Goal: Task Accomplishment & Management: Manage account settings

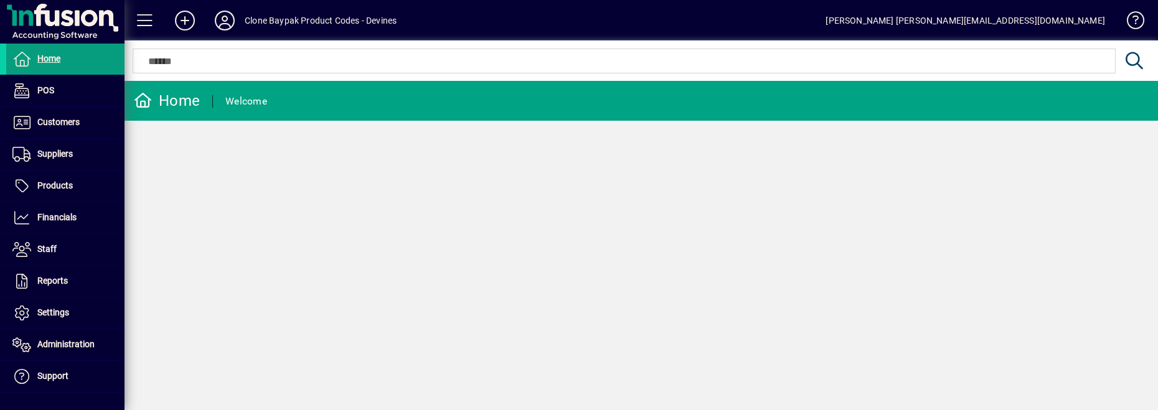
scroll to position [103, 0]
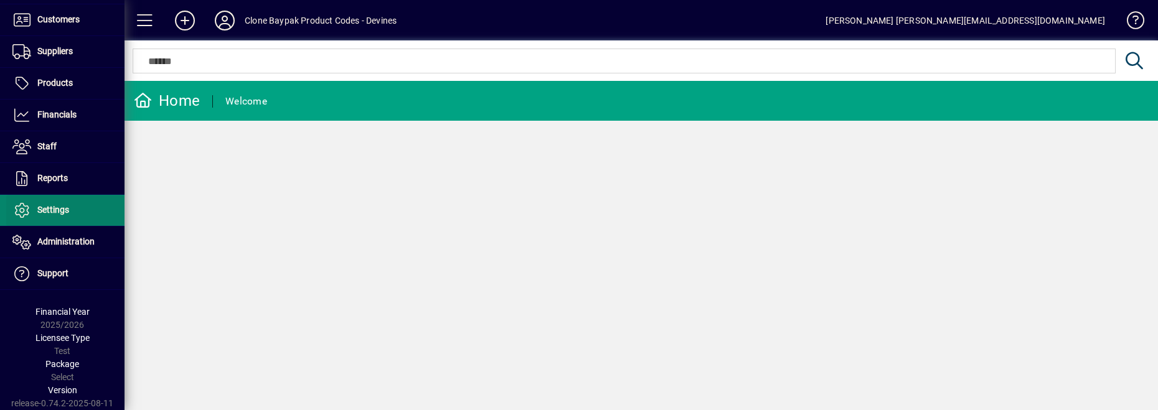
click at [38, 212] on span "Settings" at bounding box center [53, 210] width 32 height 10
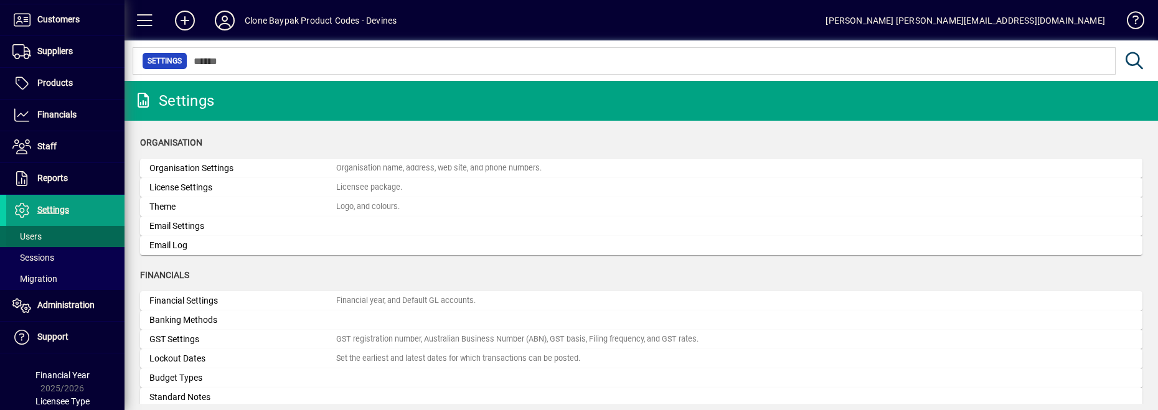
drag, startPoint x: 25, startPoint y: 243, endPoint x: 37, endPoint y: 243, distance: 11.8
click at [25, 243] on span "Users" at bounding box center [23, 236] width 35 height 13
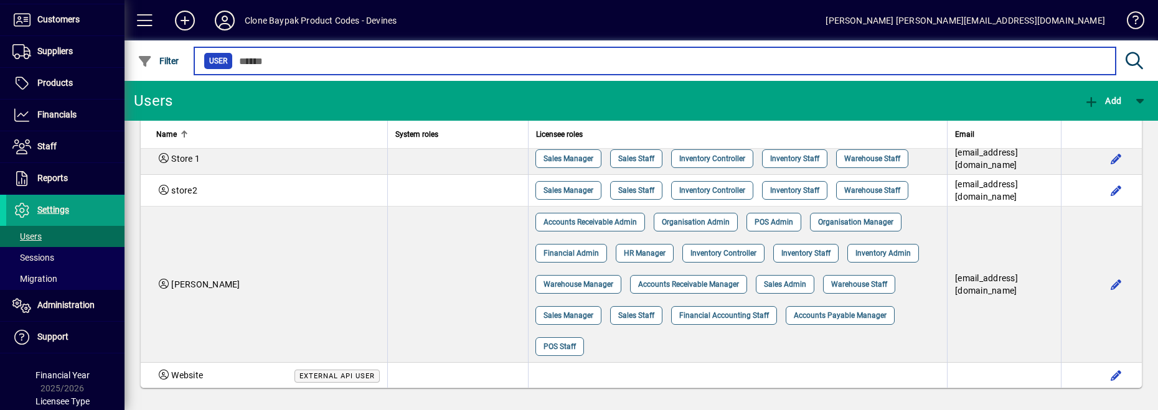
scroll to position [1703, 0]
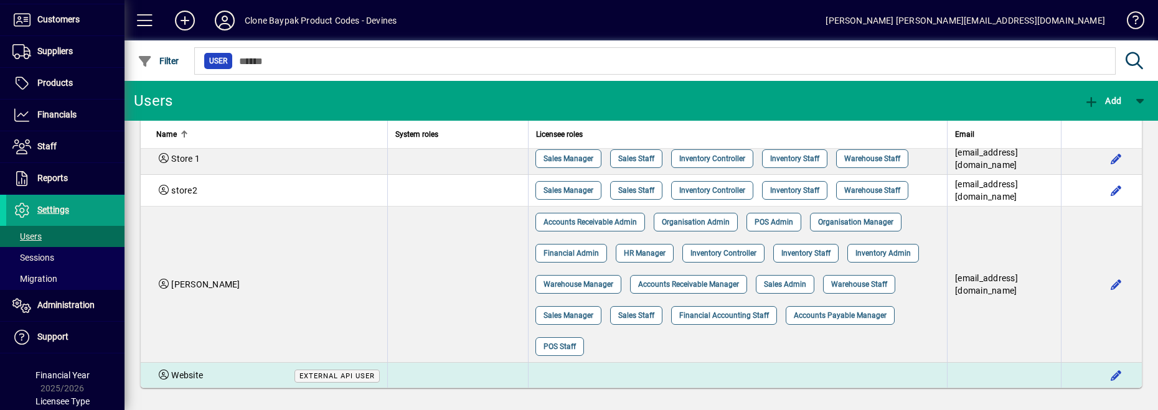
click at [461, 369] on td at bounding box center [457, 375] width 141 height 25
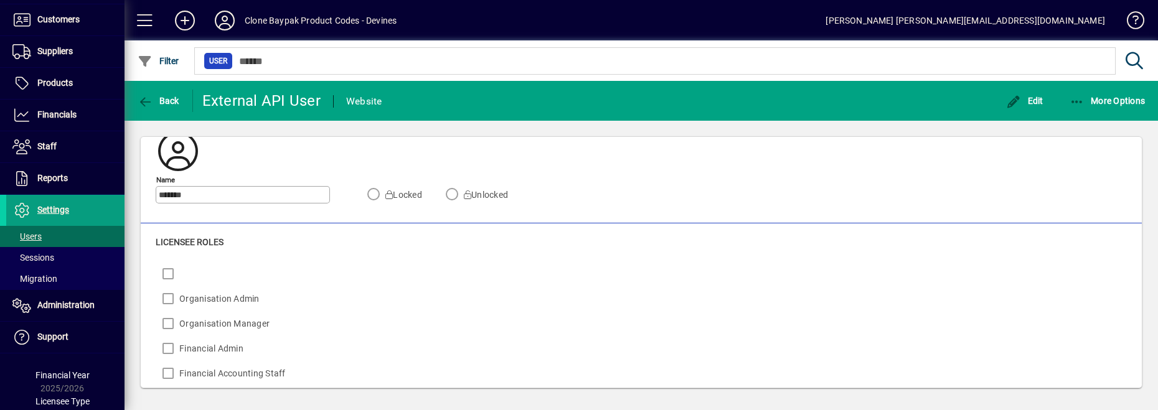
scroll to position [64, 0]
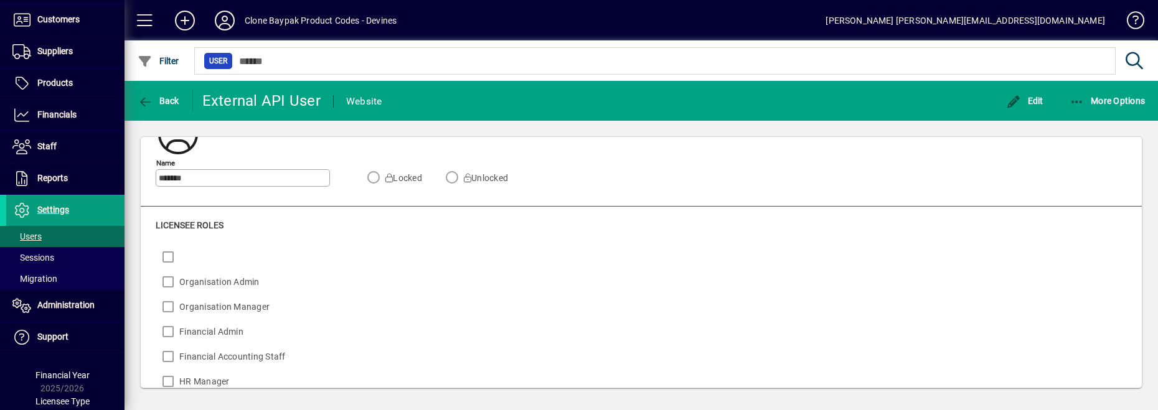
click at [1024, 103] on span "Edit" at bounding box center [1024, 101] width 37 height 10
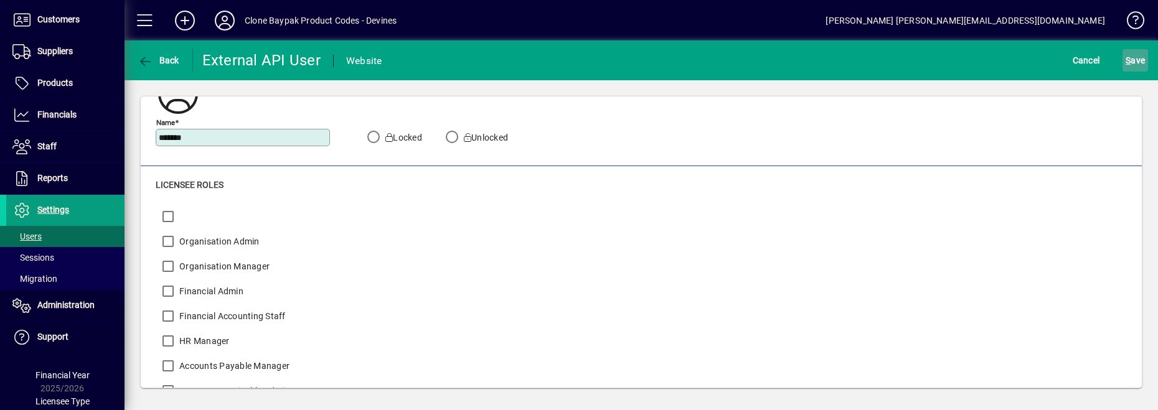
click at [1136, 63] on span "S ave" at bounding box center [1135, 60] width 19 height 20
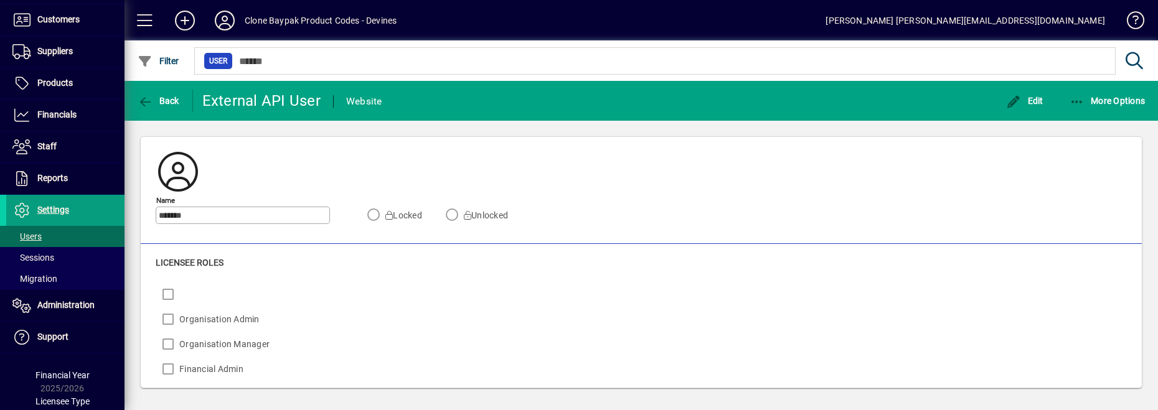
scroll to position [0, 0]
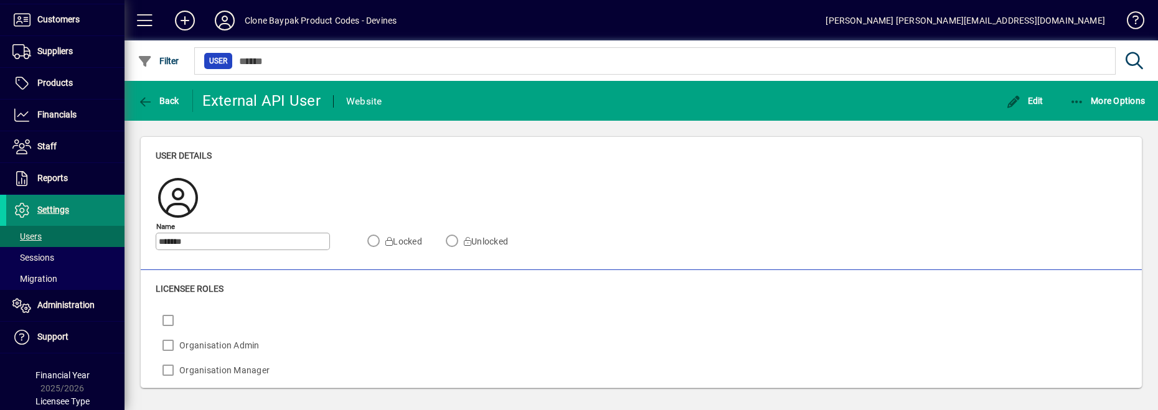
click at [50, 210] on span "Settings" at bounding box center [53, 210] width 32 height 10
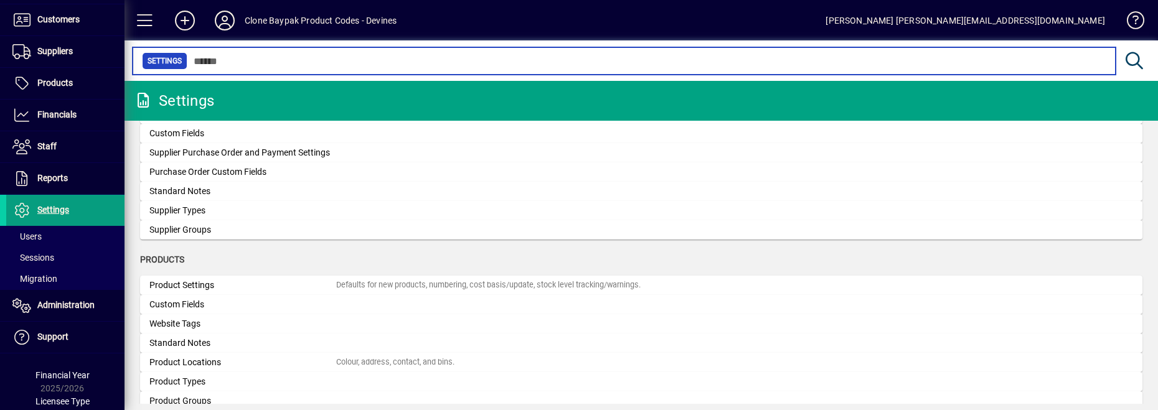
scroll to position [1207, 0]
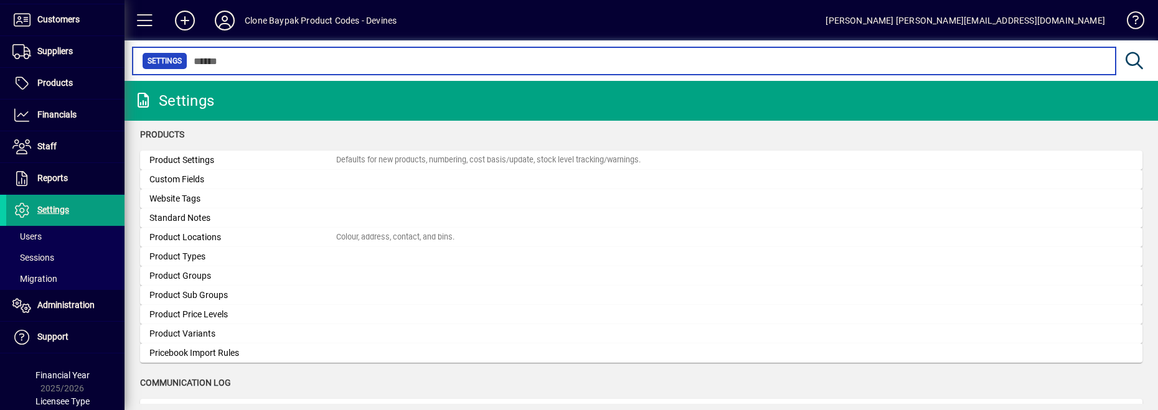
click at [344, 65] on input "text" at bounding box center [646, 60] width 919 height 17
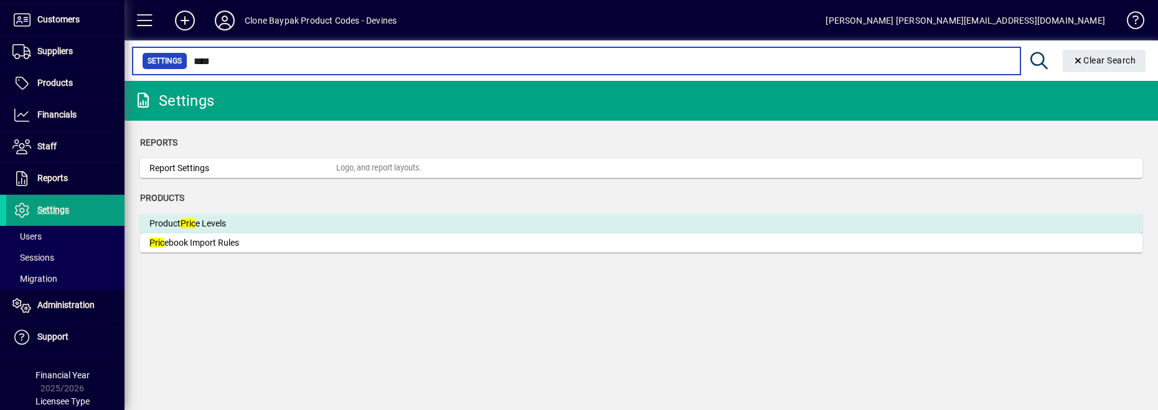
type input "****"
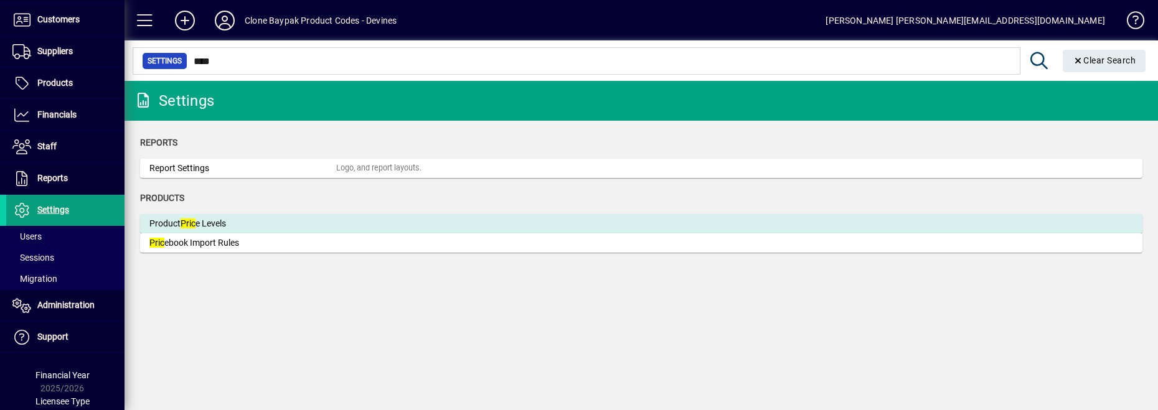
click at [198, 221] on div "Product Pric e Levels" at bounding box center [242, 223] width 187 height 13
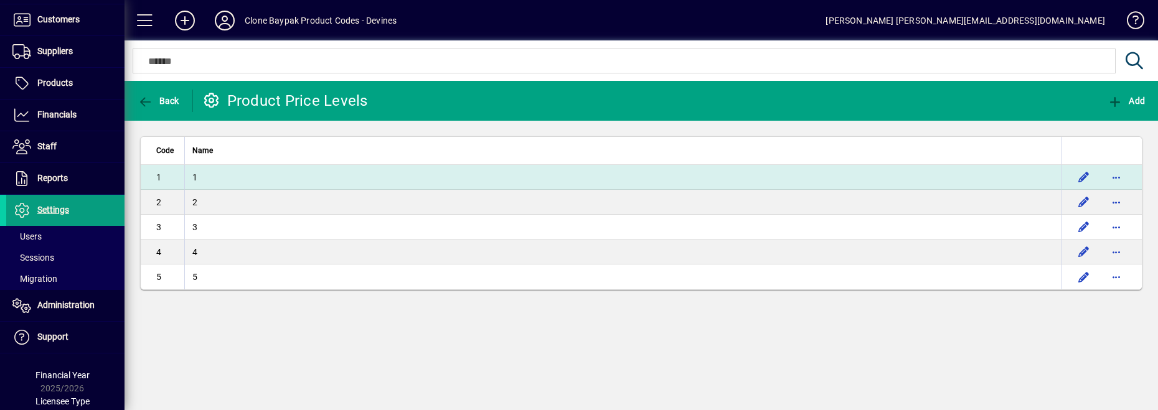
click at [476, 176] on td "1" at bounding box center [622, 177] width 877 height 25
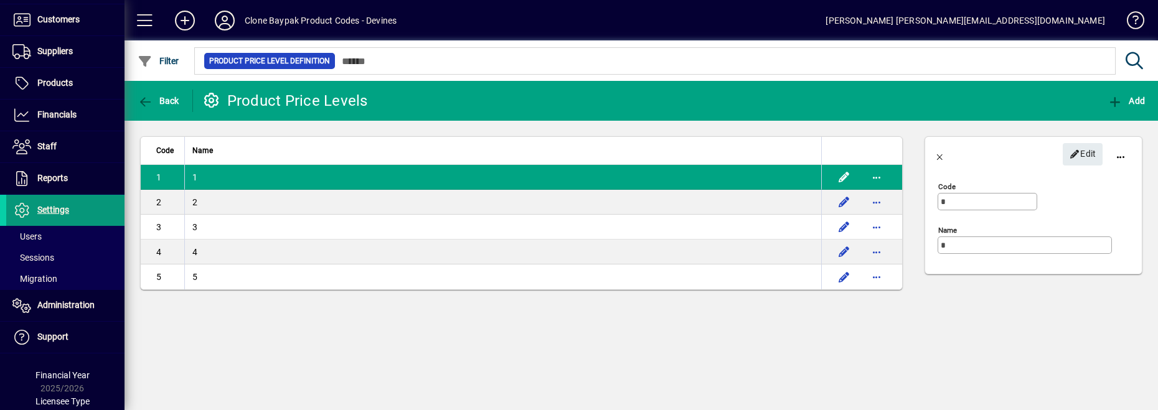
click at [53, 209] on span "Settings" at bounding box center [53, 210] width 32 height 10
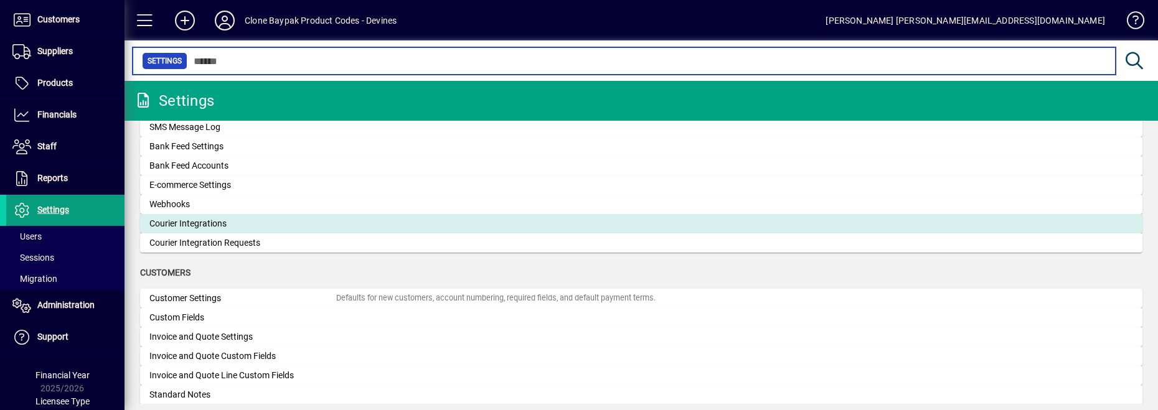
scroll to position [508, 0]
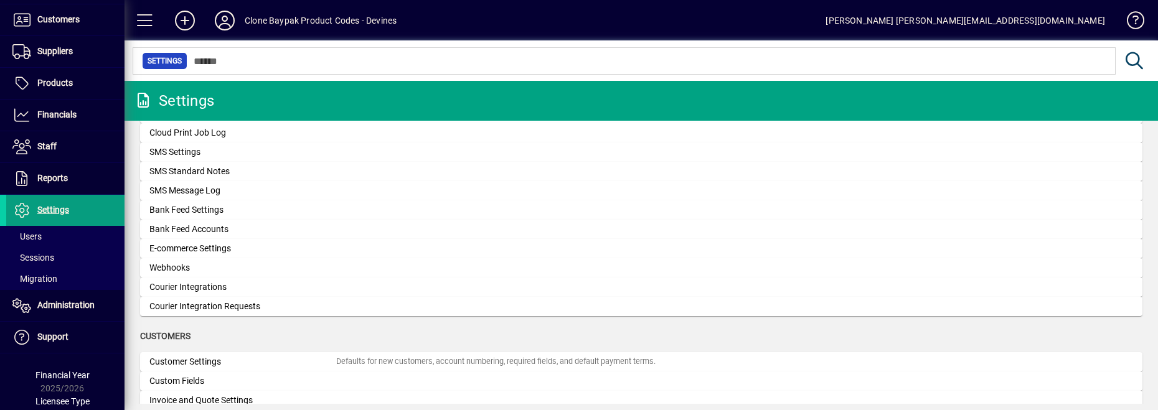
click at [186, 252] on div "E-commerce Settings" at bounding box center [242, 248] width 187 height 13
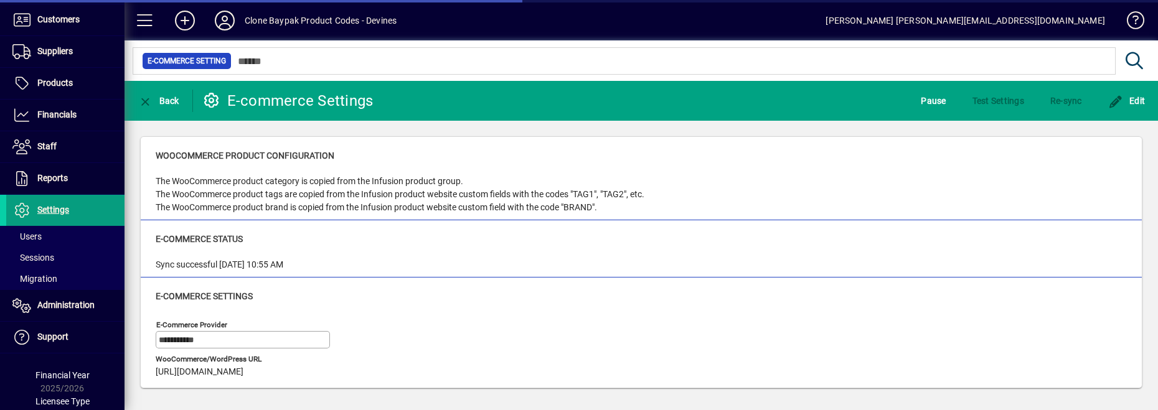
type input "**********"
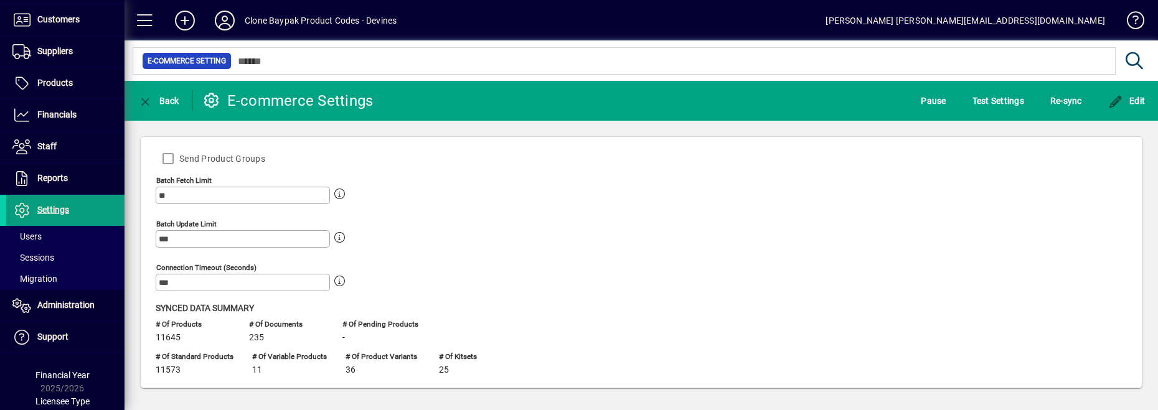
scroll to position [547, 0]
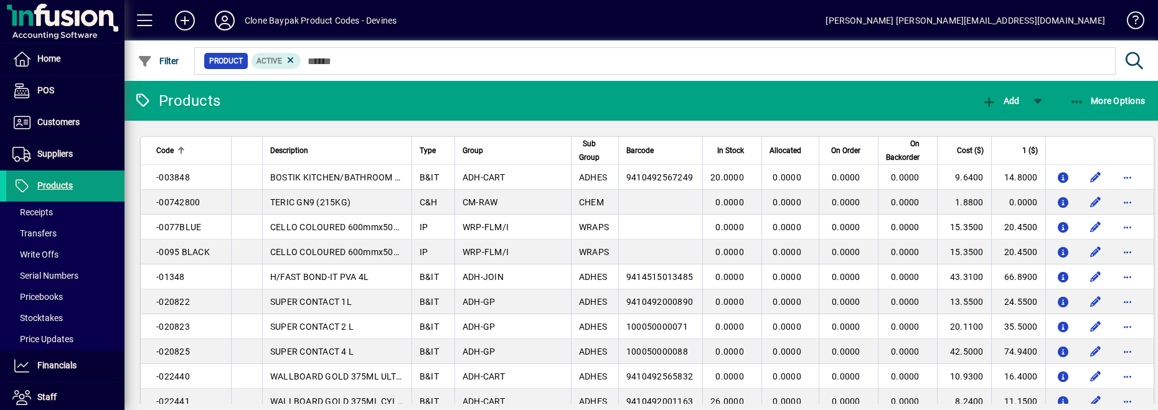
click at [332, 60] on input "text" at bounding box center [703, 60] width 805 height 17
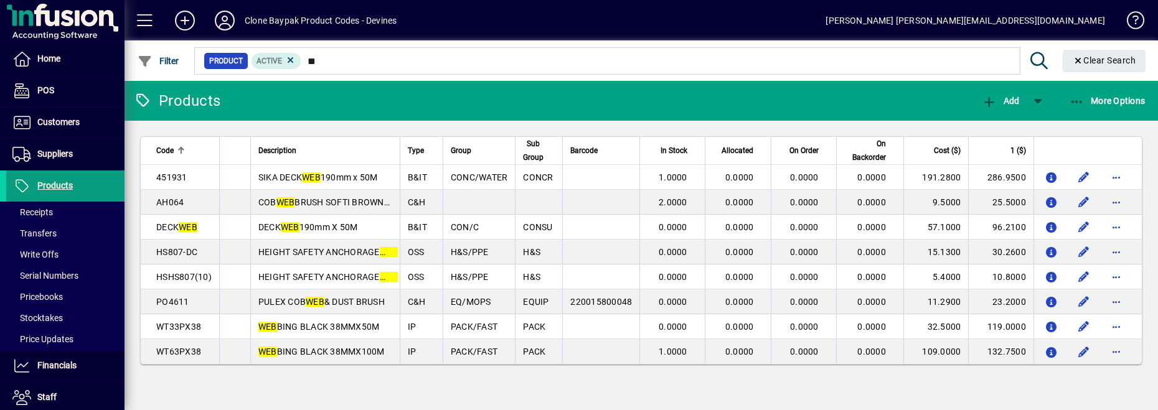
type input "*"
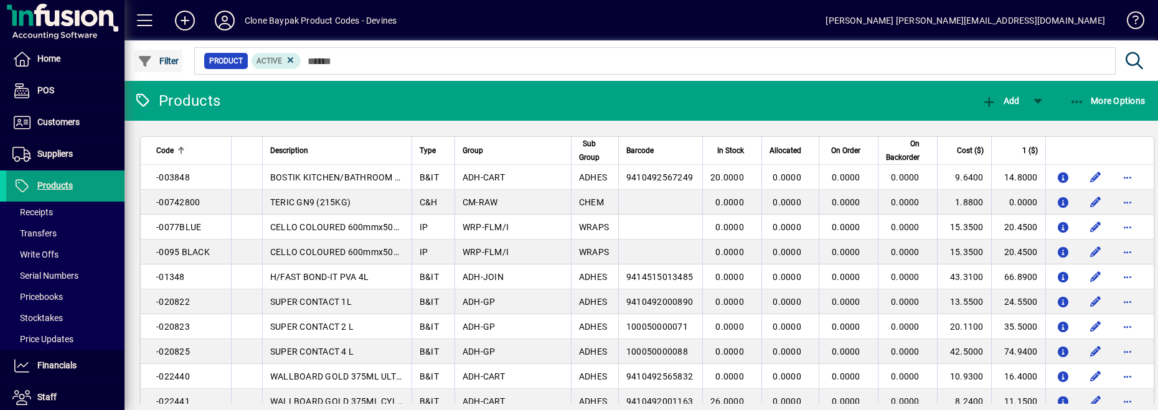
click at [160, 57] on span "Filter" at bounding box center [159, 61] width 42 height 10
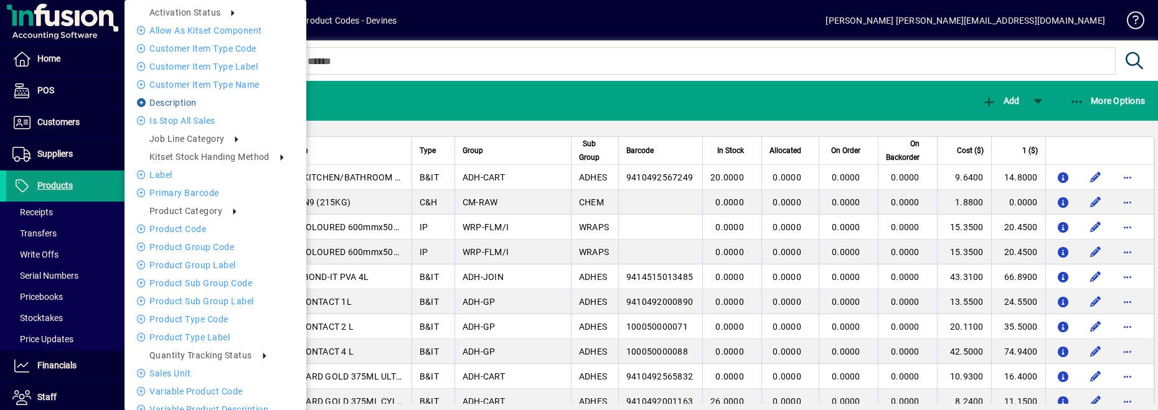
scroll to position [15, 0]
